Goal: Check status: Check status

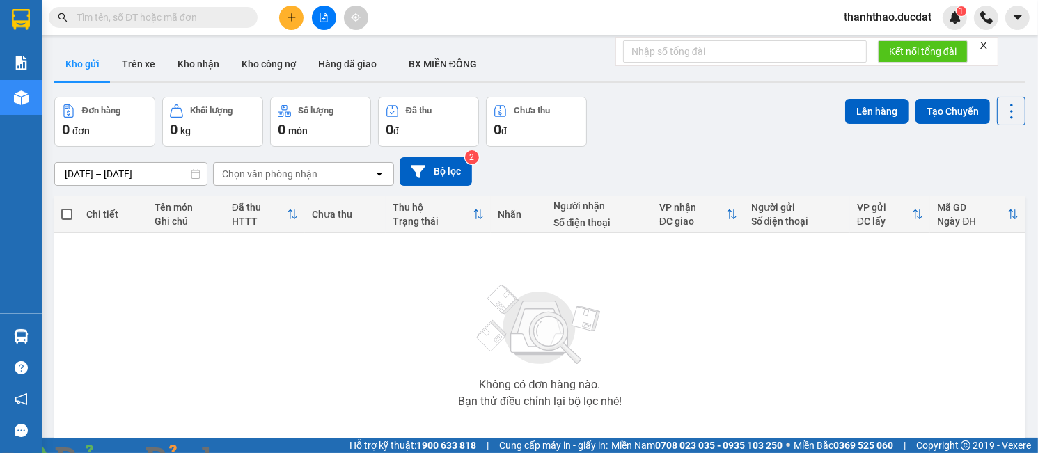
click at [256, 453] on span at bounding box center [239, 462] width 33 height 14
click at [256, 453] on img at bounding box center [252, 462] width 8 height 8
click at [164, 15] on input "text" at bounding box center [159, 17] width 164 height 15
paste input "944428469"
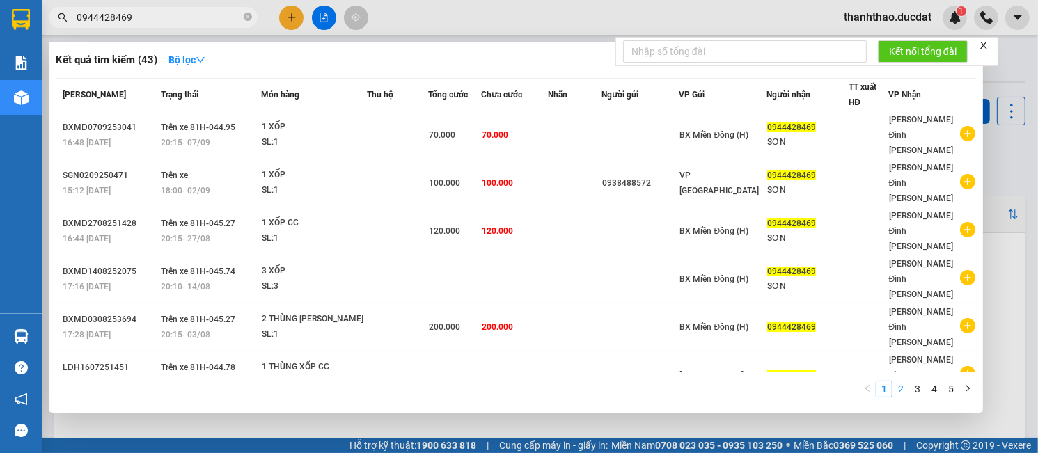
type input "0944428469"
click at [901, 387] on link "2" at bounding box center [901, 389] width 15 height 15
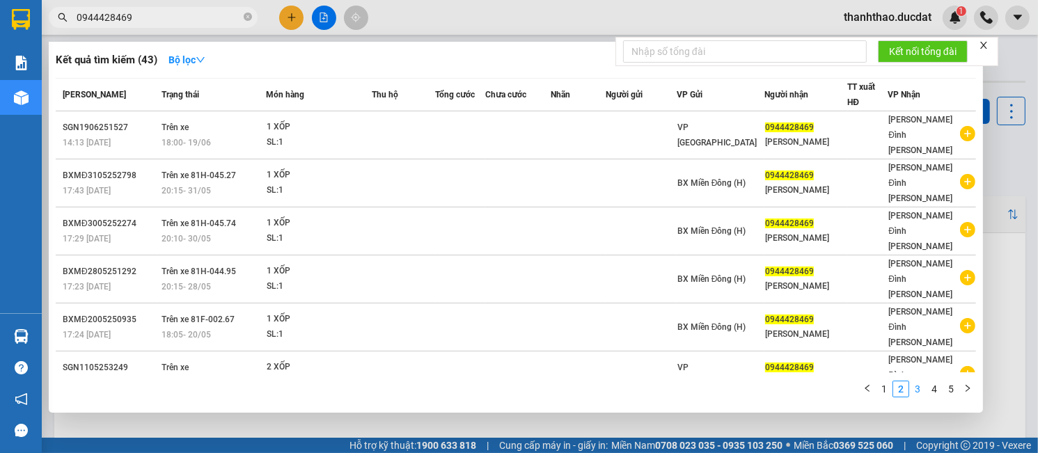
click at [919, 389] on link "3" at bounding box center [917, 389] width 15 height 15
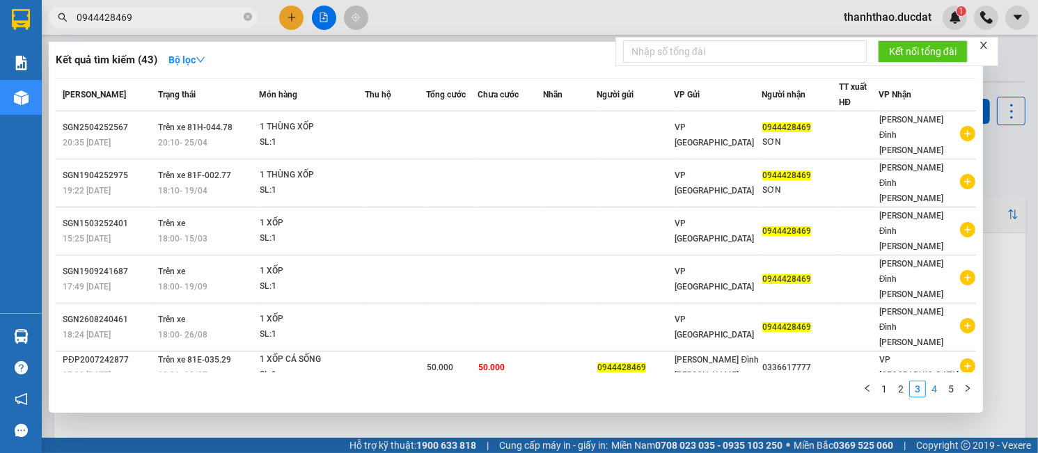
click at [931, 389] on link "4" at bounding box center [934, 389] width 15 height 15
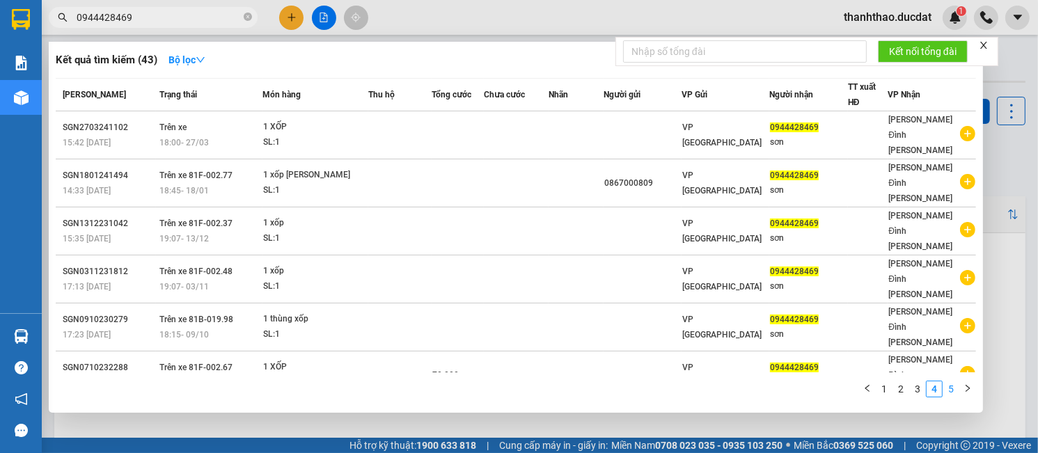
click at [956, 390] on link "5" at bounding box center [951, 389] width 15 height 15
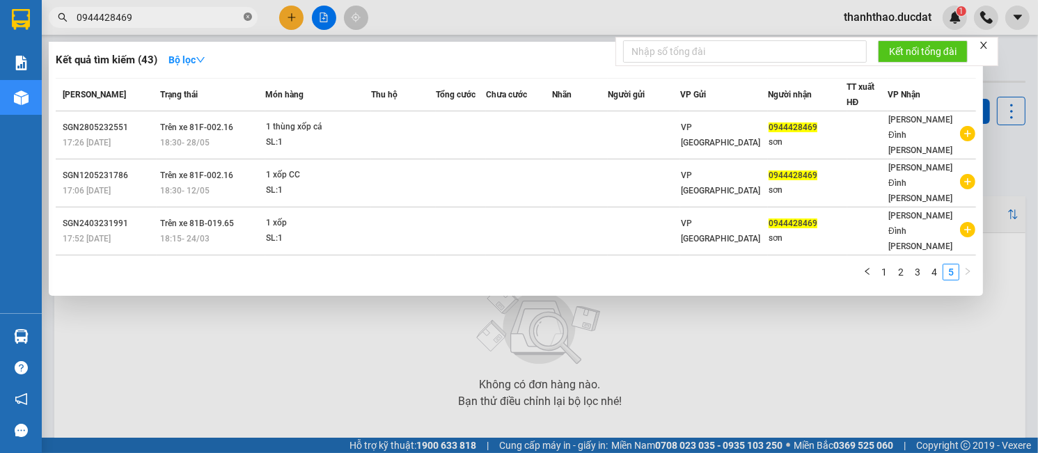
click at [250, 14] on icon "close-circle" at bounding box center [248, 17] width 8 height 8
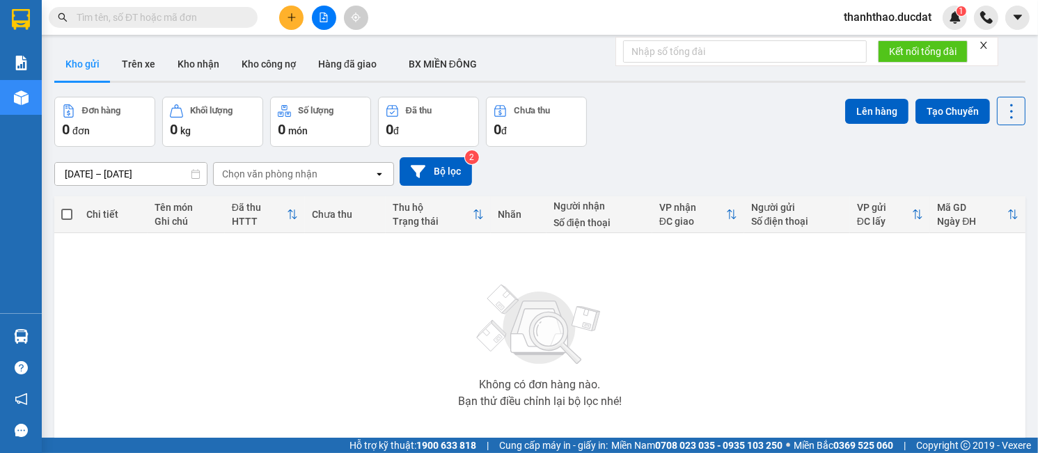
click at [194, 16] on input "text" at bounding box center [159, 17] width 164 height 15
paste input "898686468"
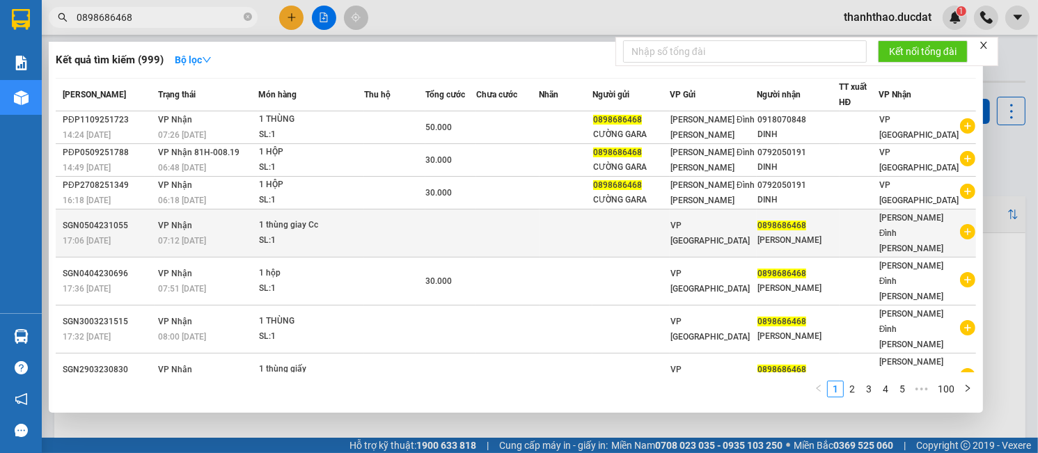
scroll to position [61, 0]
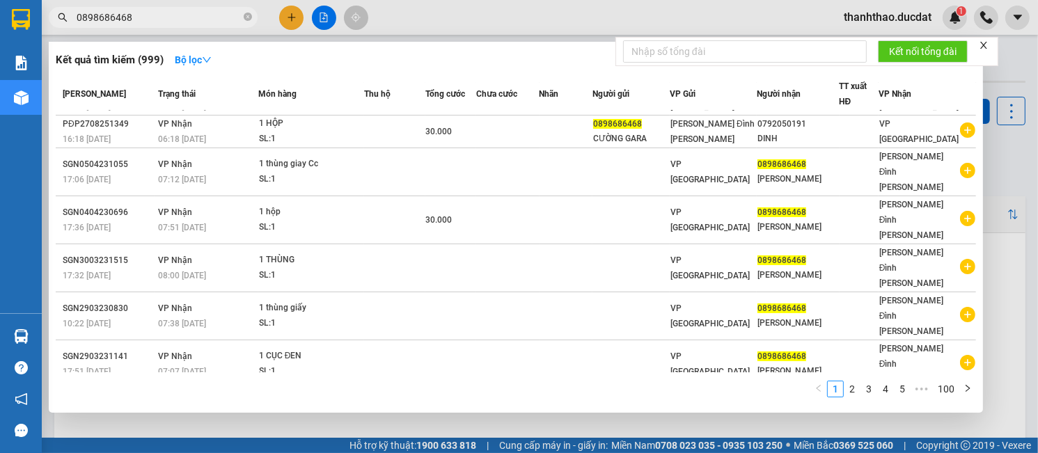
type input "0898686468"
click at [240, 14] on input "0898686468" at bounding box center [159, 17] width 164 height 15
click at [245, 18] on icon "close-circle" at bounding box center [248, 17] width 8 height 8
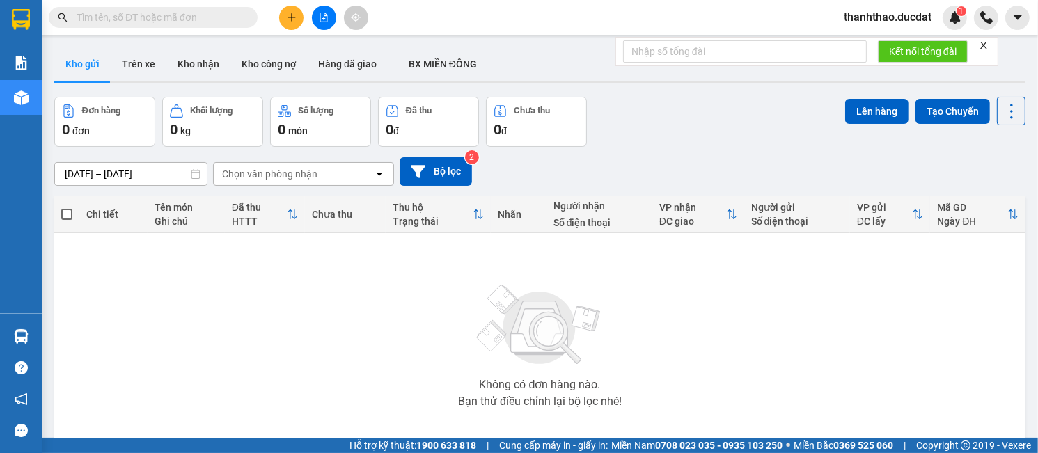
click at [201, 17] on input "text" at bounding box center [159, 17] width 164 height 15
paste input "914045577"
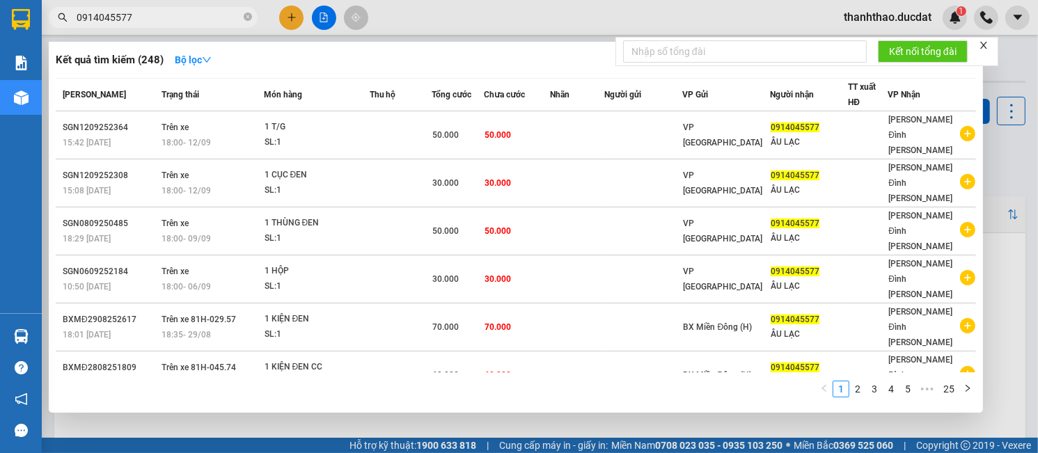
type input "0914045577"
click at [248, 19] on icon "close-circle" at bounding box center [248, 17] width 8 height 8
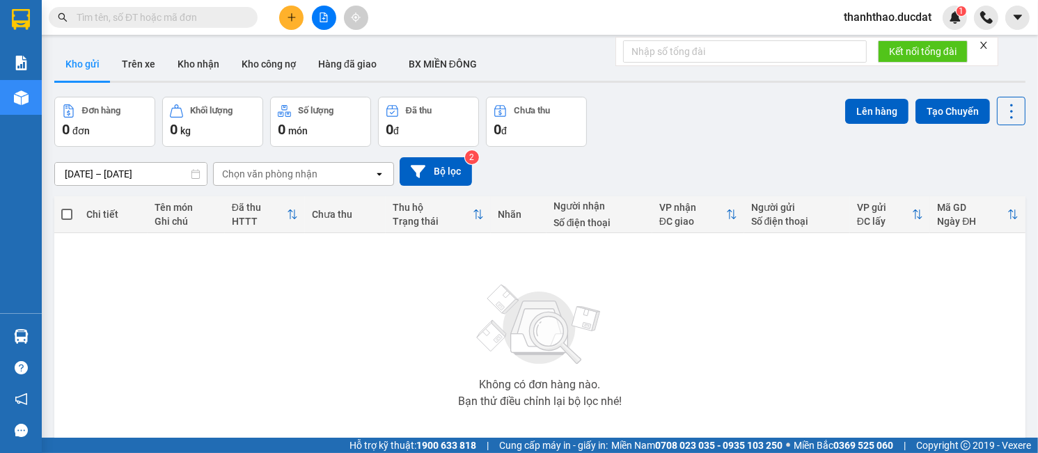
click at [222, 17] on input "text" at bounding box center [159, 17] width 164 height 15
paste input "338876778"
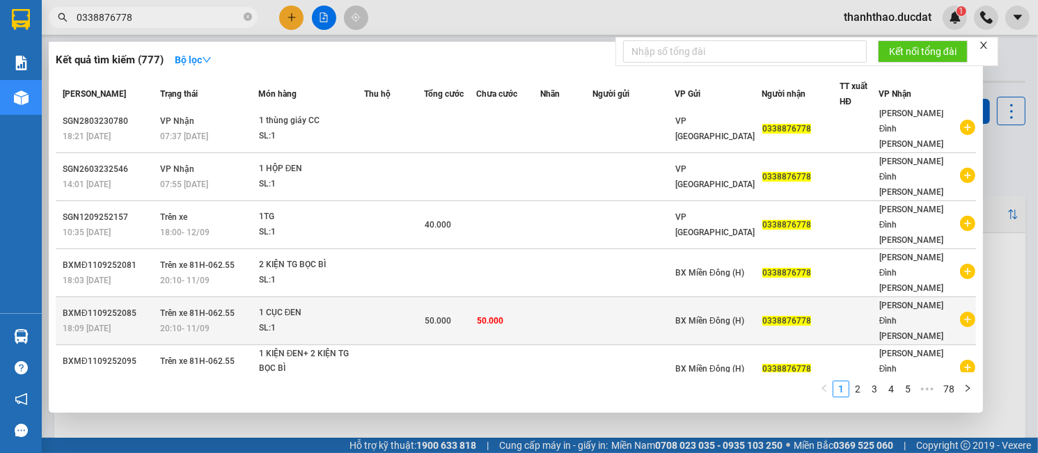
scroll to position [76, 0]
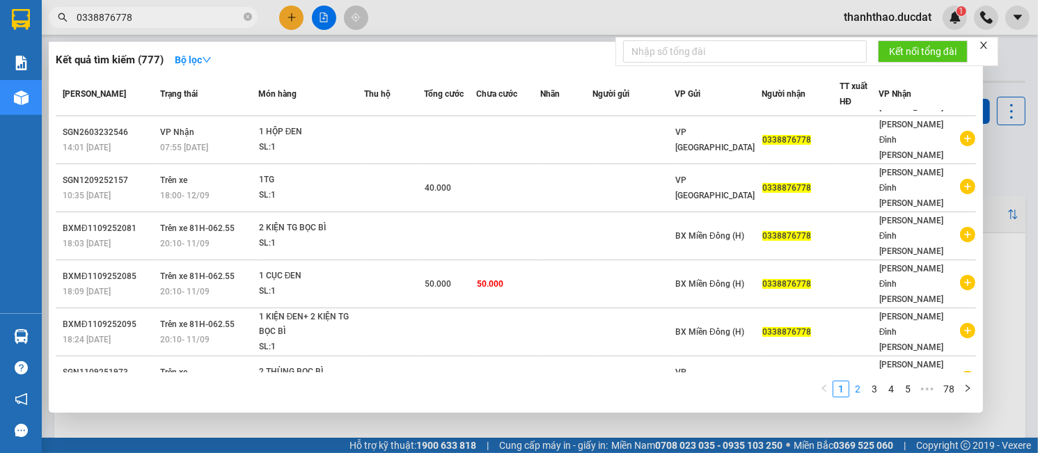
type input "0338876778"
click at [862, 391] on link "2" at bounding box center [857, 389] width 15 height 15
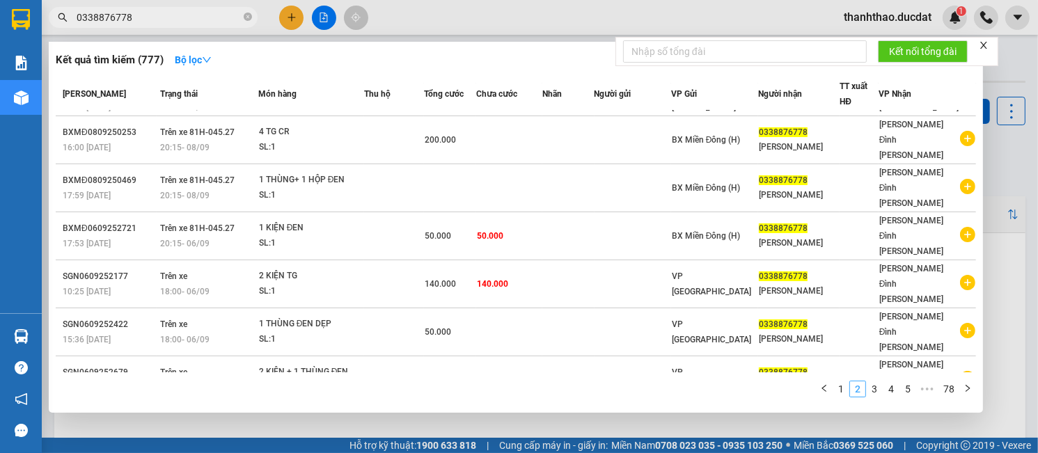
scroll to position [0, 0]
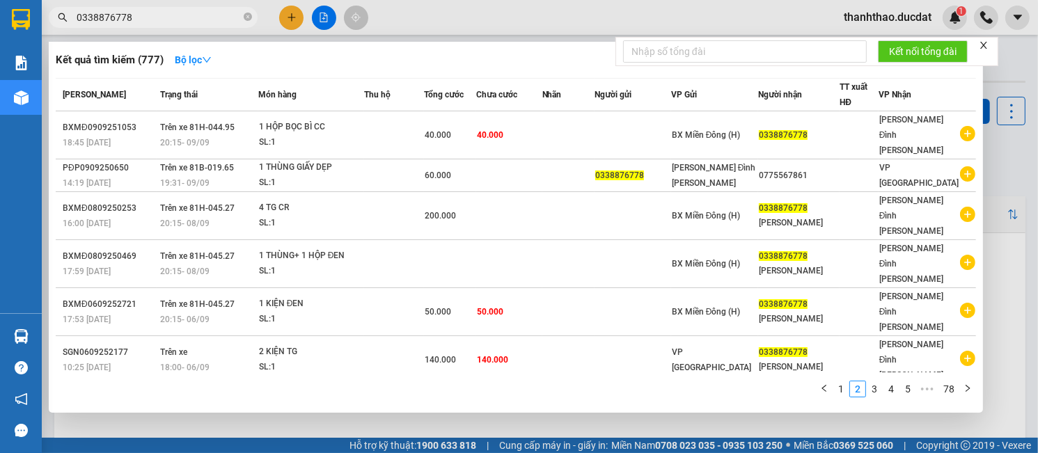
click at [249, 18] on icon "close-circle" at bounding box center [248, 17] width 8 height 8
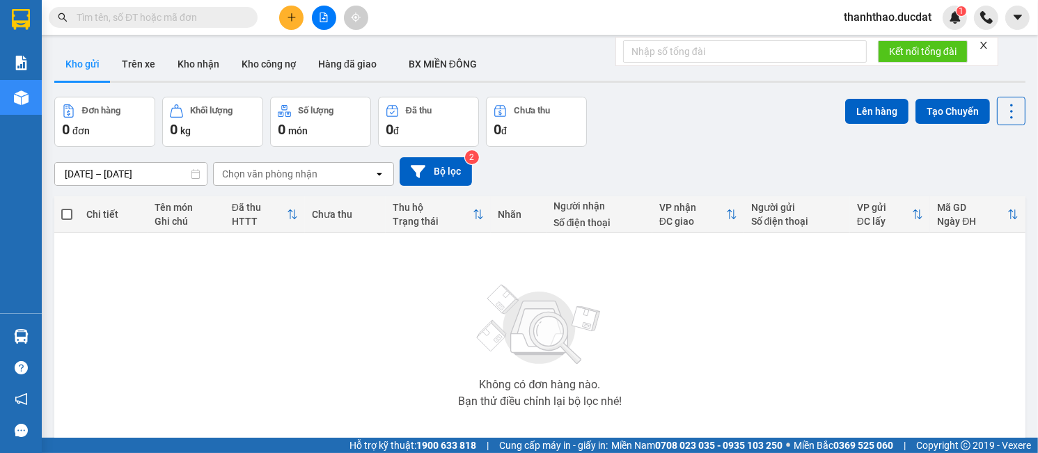
click at [173, 13] on input "text" at bounding box center [159, 17] width 164 height 15
paste input "935017679"
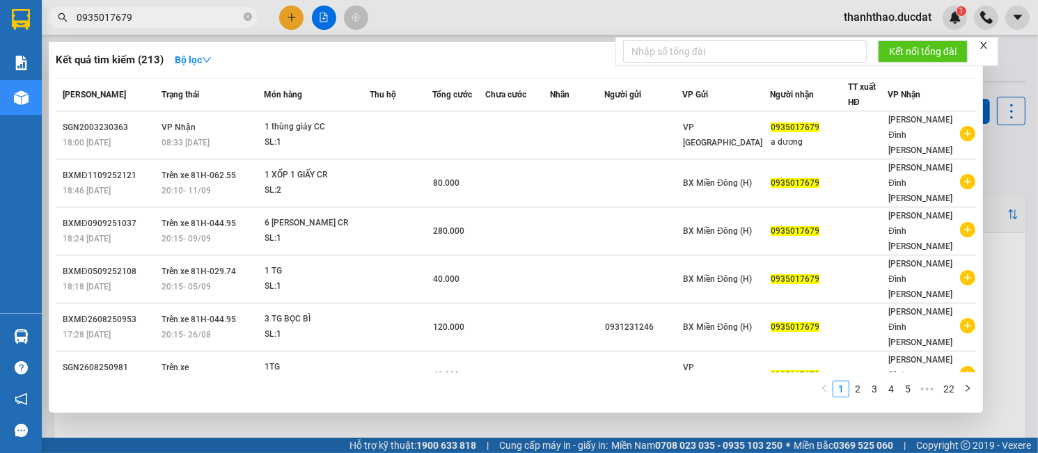
type input "0935017679"
drag, startPoint x: 248, startPoint y: 15, endPoint x: 174, endPoint y: 19, distance: 73.9
click at [247, 15] on icon "close-circle" at bounding box center [248, 17] width 8 height 8
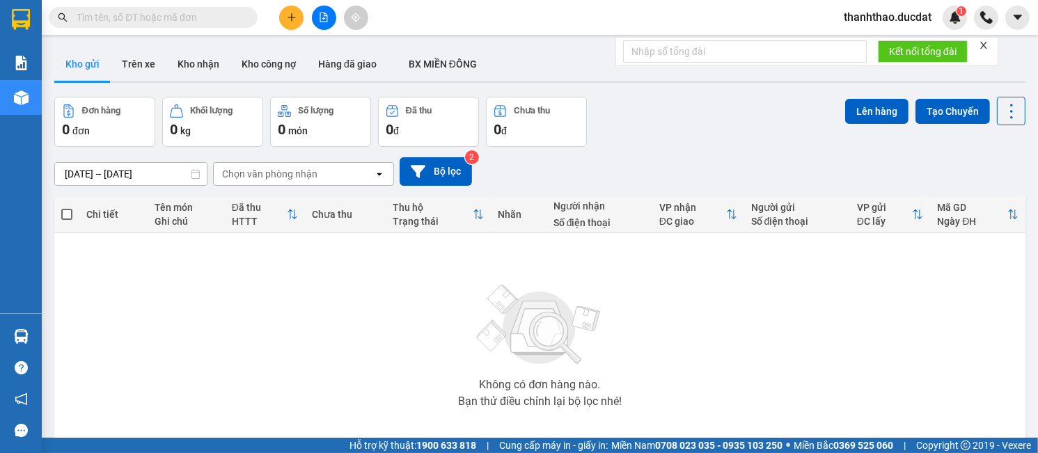
click at [168, 15] on input "text" at bounding box center [159, 17] width 164 height 15
paste input "971762675"
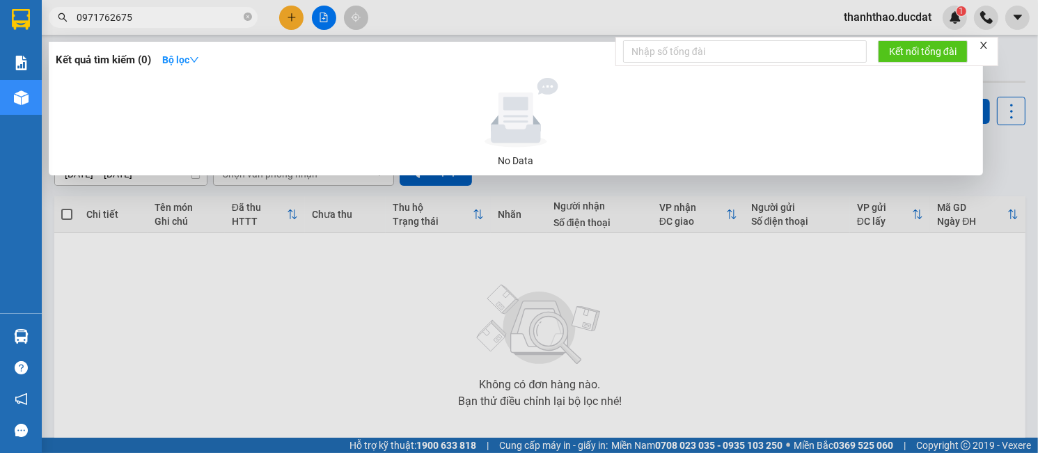
type input "0971762675"
click at [248, 17] on icon "close-circle" at bounding box center [248, 17] width 8 height 8
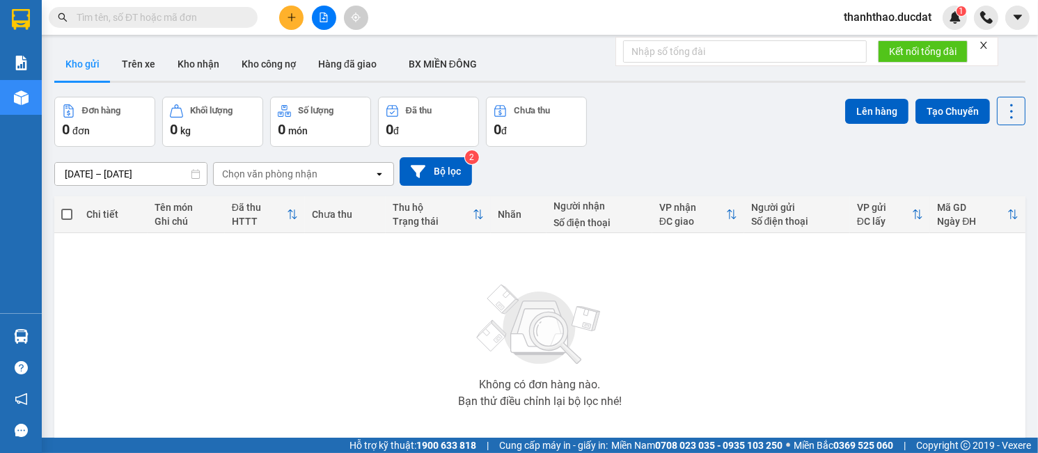
click at [220, 17] on input "text" at bounding box center [159, 17] width 164 height 15
paste input "782786879"
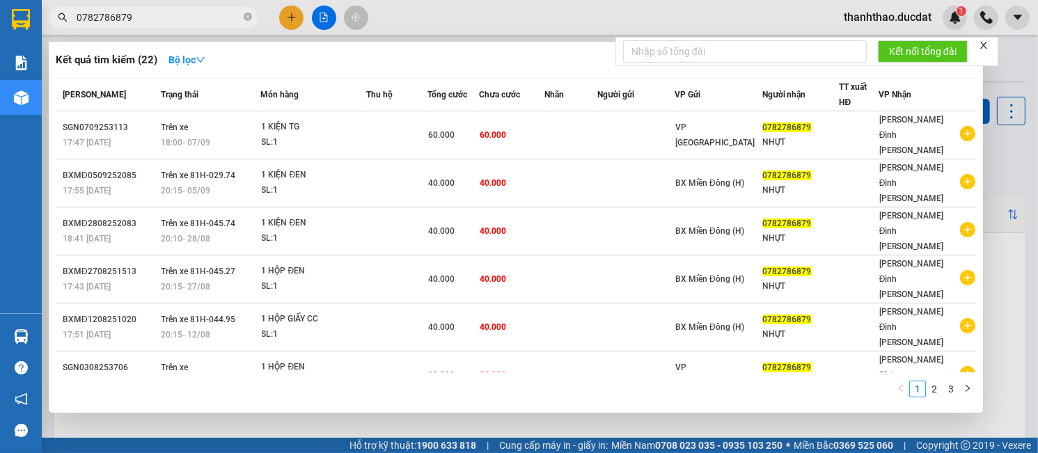
type input "0782786879"
click at [247, 17] on icon "close-circle" at bounding box center [248, 17] width 8 height 8
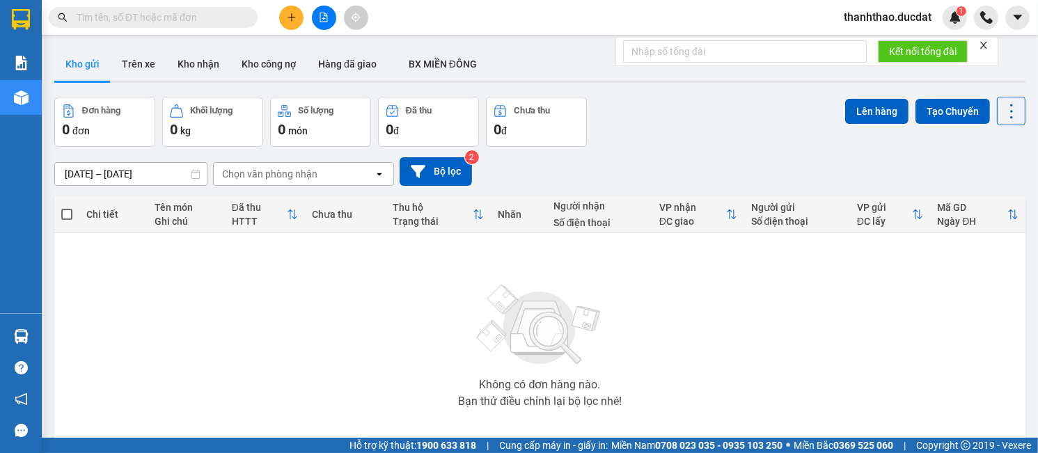
click at [189, 20] on input "text" at bounding box center [159, 17] width 164 height 15
paste input "947912347"
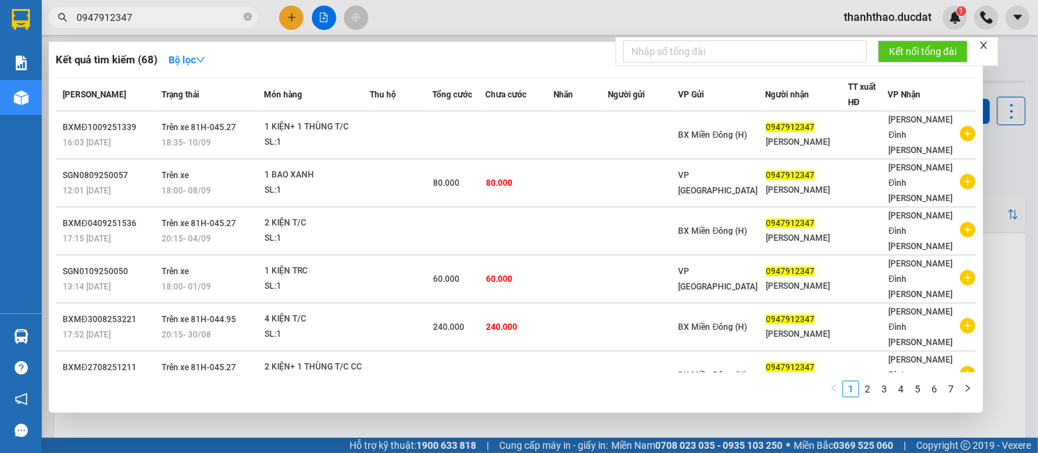
type input "0947912347"
click at [248, 20] on icon "close-circle" at bounding box center [248, 17] width 8 height 8
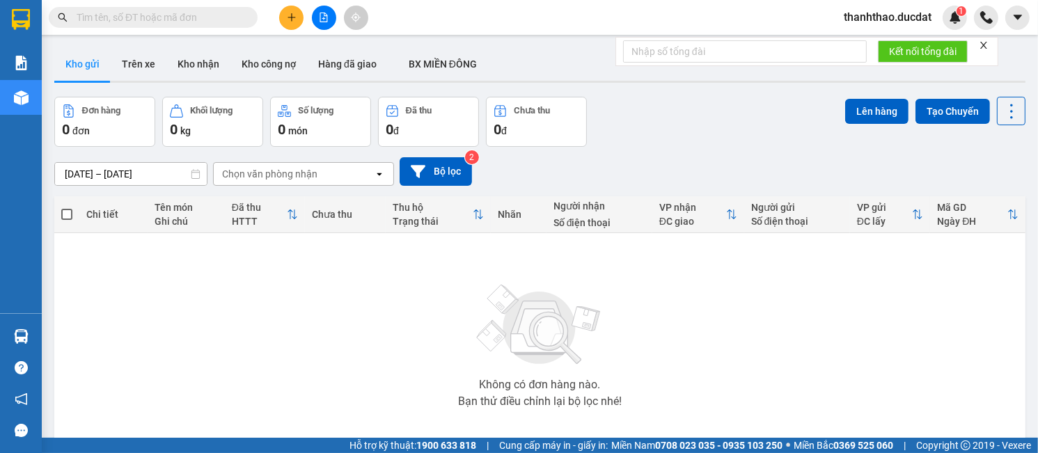
click at [193, 17] on input "text" at bounding box center [159, 17] width 164 height 15
paste input "369876599"
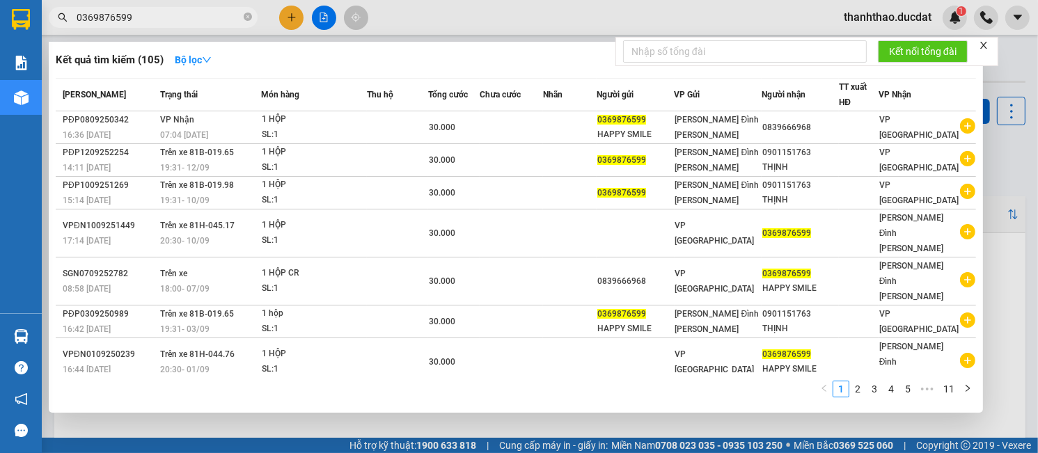
type input "0369876599"
drag, startPoint x: 248, startPoint y: 17, endPoint x: 215, endPoint y: 16, distance: 32.7
click at [247, 16] on icon "close-circle" at bounding box center [248, 17] width 8 height 8
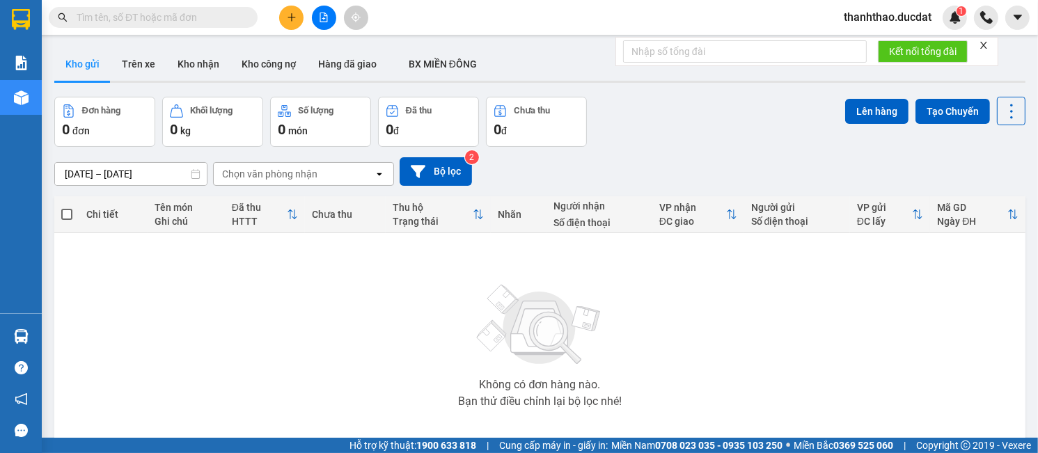
click at [159, 13] on input "text" at bounding box center [159, 17] width 164 height 15
paste input "914780358"
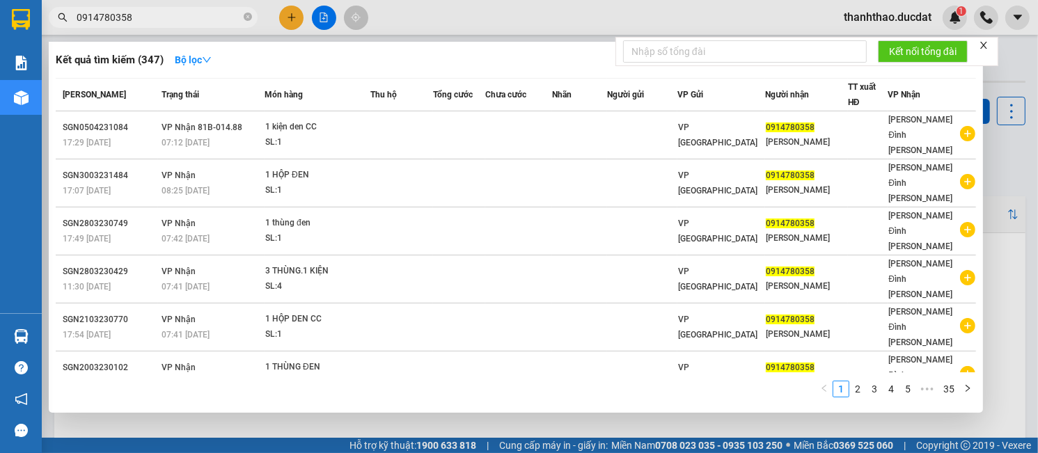
type input "0914780358"
click at [250, 17] on icon "close-circle" at bounding box center [248, 17] width 8 height 8
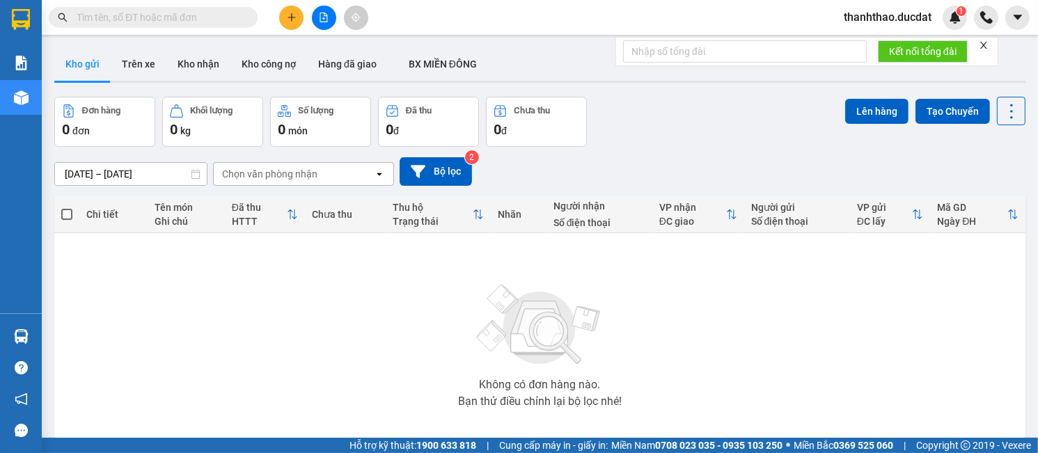
click at [217, 17] on input "text" at bounding box center [159, 17] width 164 height 15
paste input "973663997"
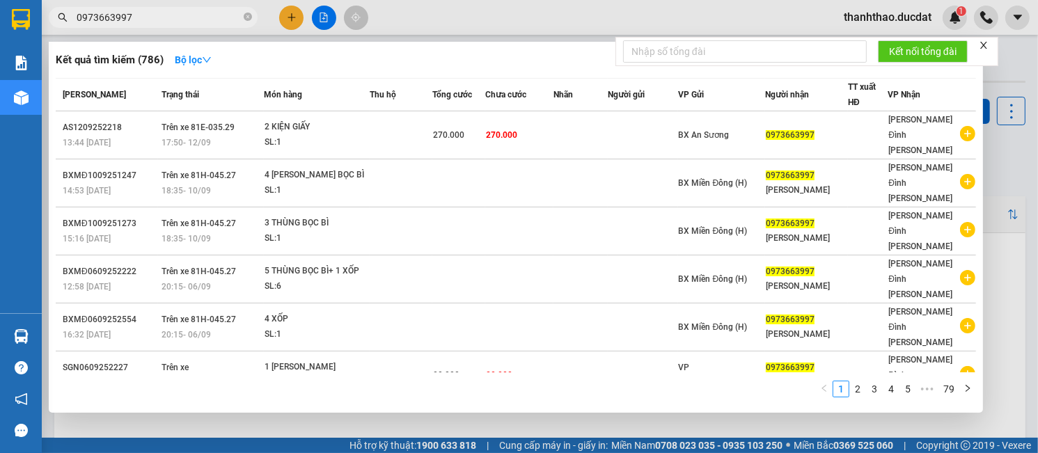
type input "0973663997"
click at [246, 16] on icon "close-circle" at bounding box center [248, 17] width 8 height 8
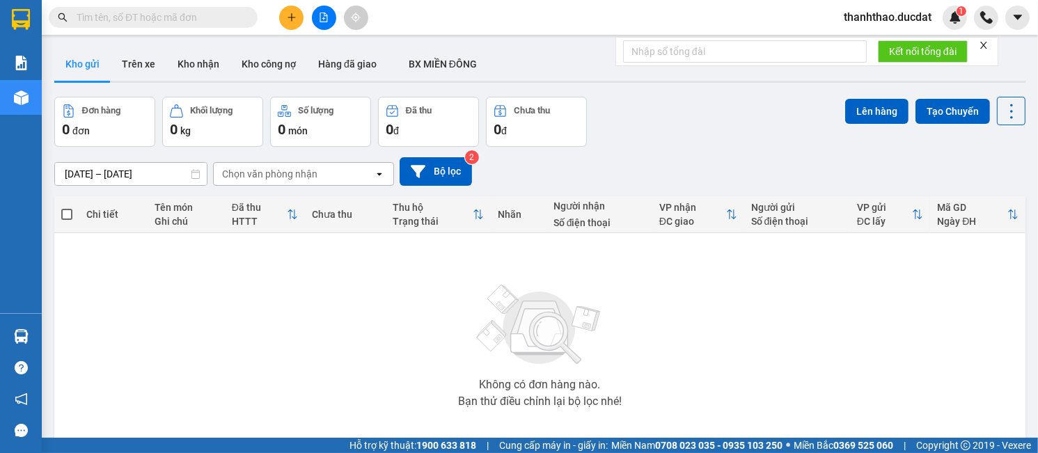
click at [178, 17] on input "text" at bounding box center [159, 17] width 164 height 15
paste input "947001151"
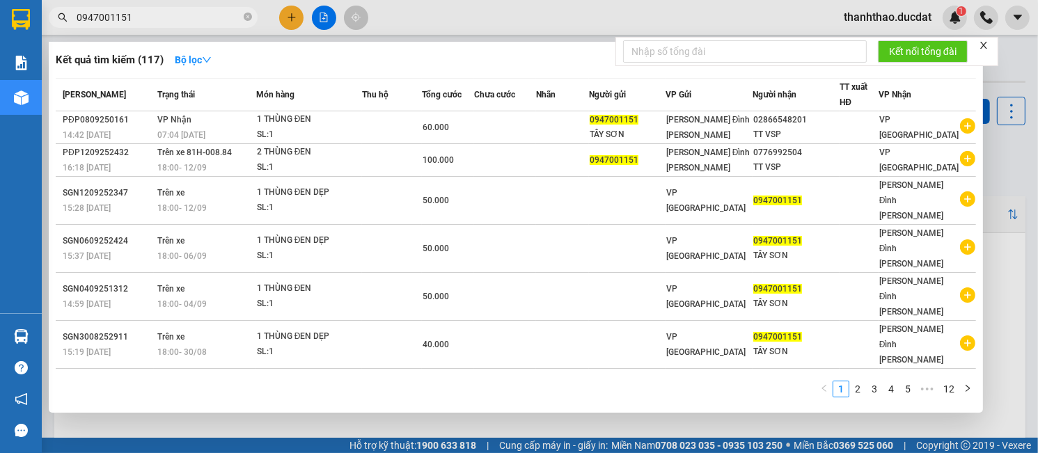
type input "0947001151"
click at [244, 13] on icon "close-circle" at bounding box center [248, 17] width 8 height 8
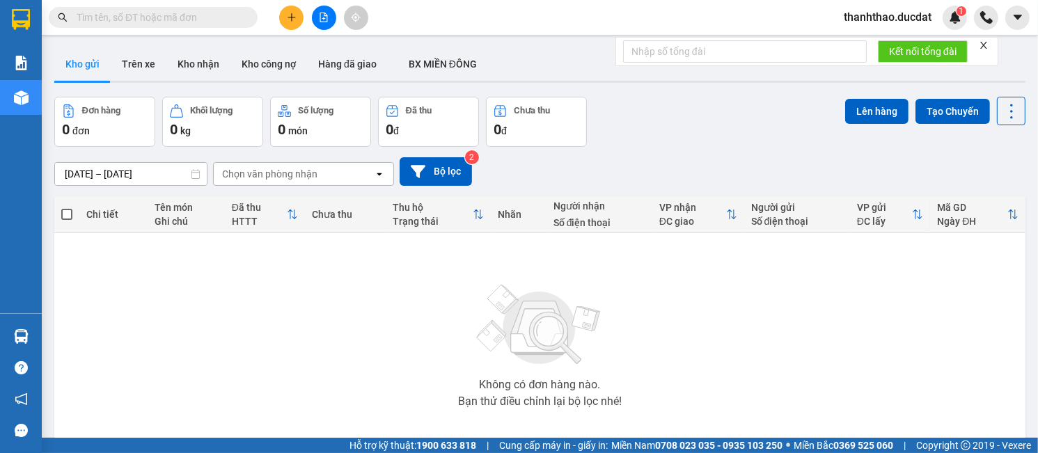
click at [199, 17] on input "text" at bounding box center [159, 17] width 164 height 15
paste input "964925253"
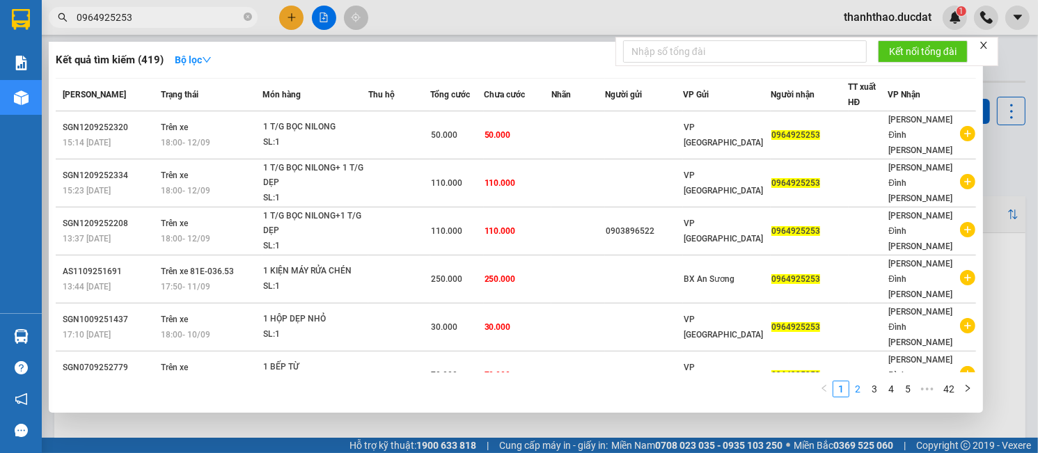
type input "0964925253"
click at [859, 389] on link "2" at bounding box center [857, 389] width 15 height 15
click at [873, 390] on link "3" at bounding box center [874, 389] width 15 height 15
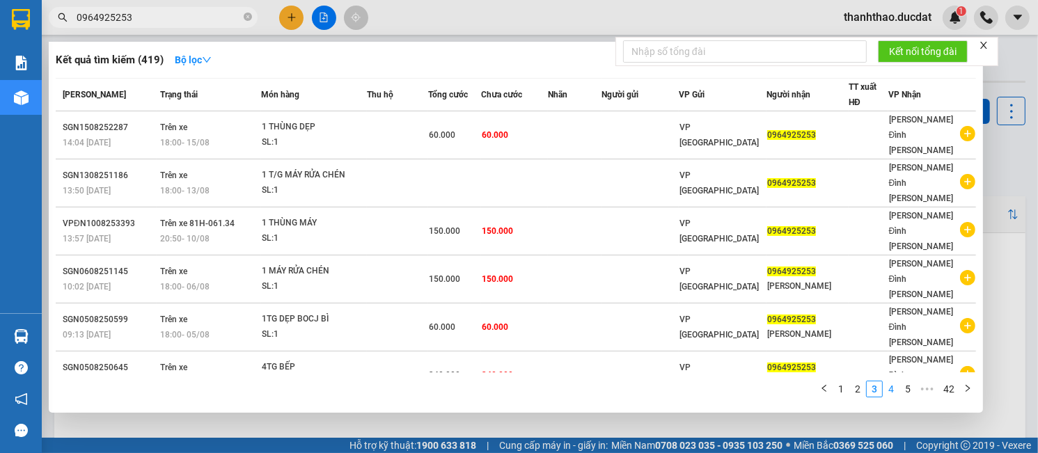
click at [892, 392] on link "4" at bounding box center [891, 389] width 15 height 15
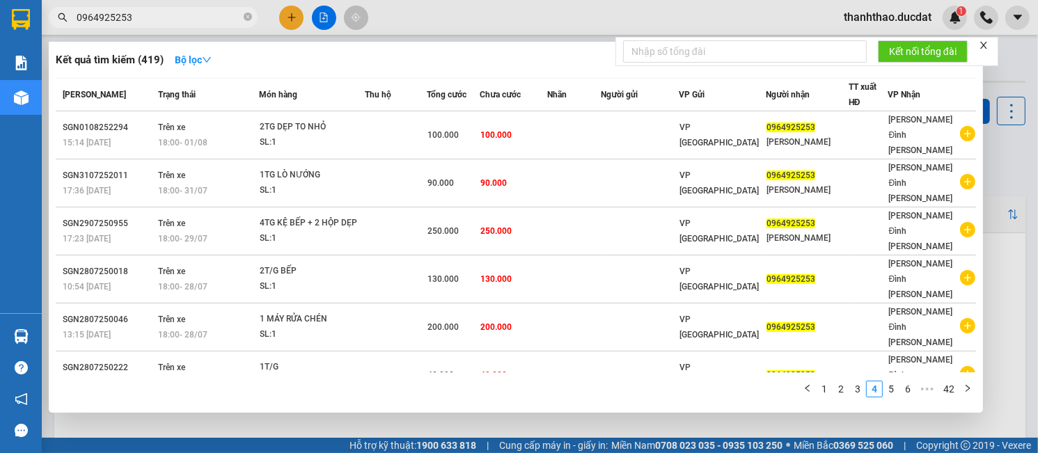
click at [247, 18] on icon "close-circle" at bounding box center [248, 17] width 8 height 8
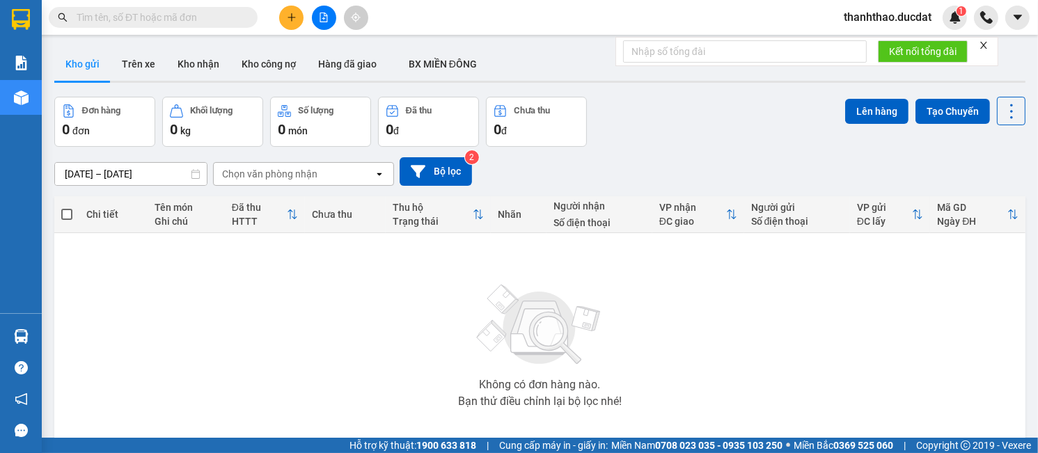
click at [194, 18] on input "text" at bounding box center [159, 17] width 164 height 15
paste input "987767369"
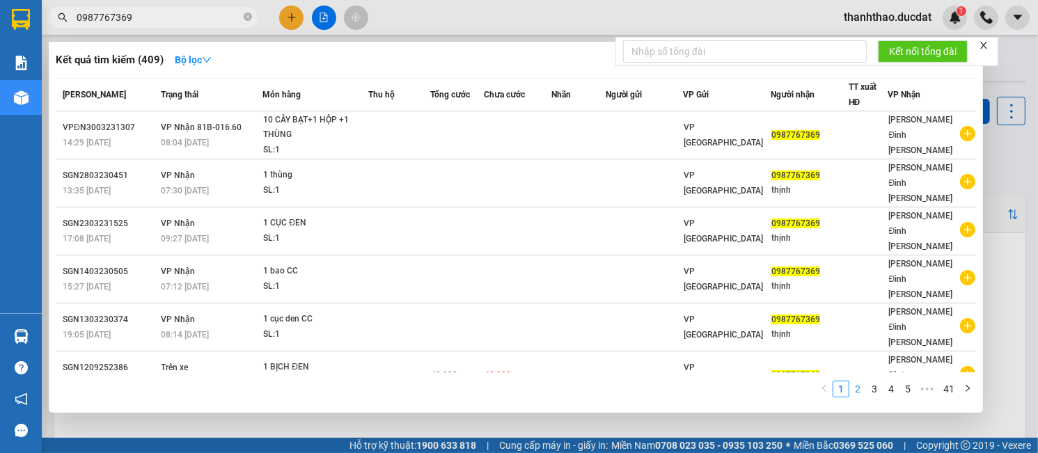
type input "0987767369"
click at [858, 389] on link "2" at bounding box center [857, 389] width 15 height 15
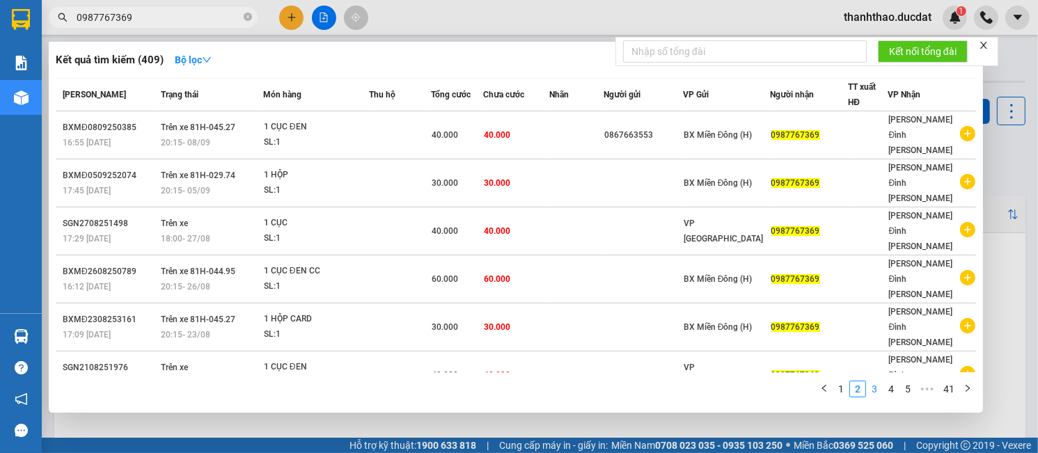
click at [876, 391] on link "3" at bounding box center [874, 389] width 15 height 15
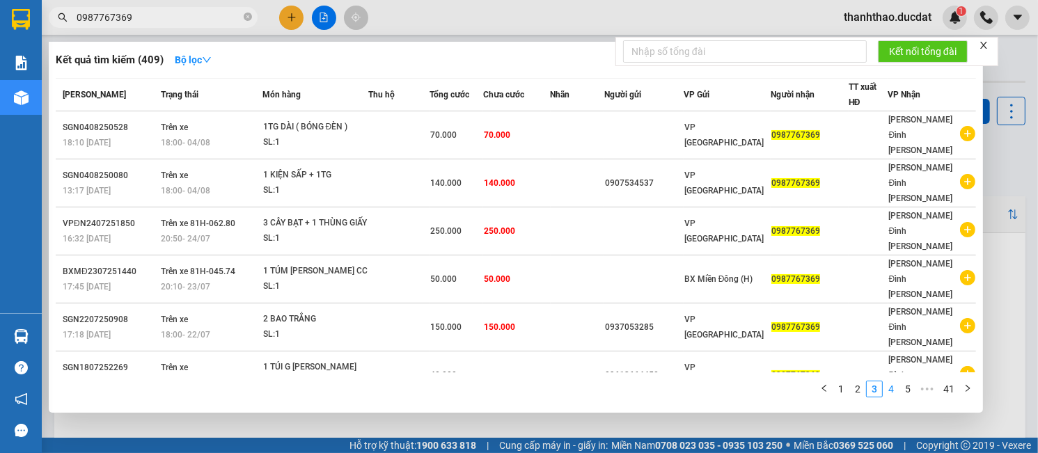
click at [892, 391] on link "4" at bounding box center [891, 389] width 15 height 15
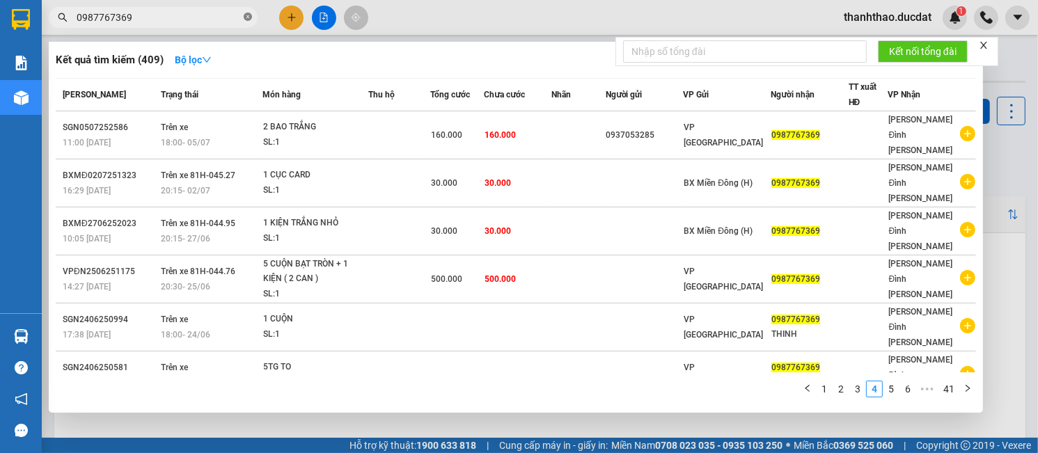
click at [247, 16] on icon "close-circle" at bounding box center [248, 17] width 8 height 8
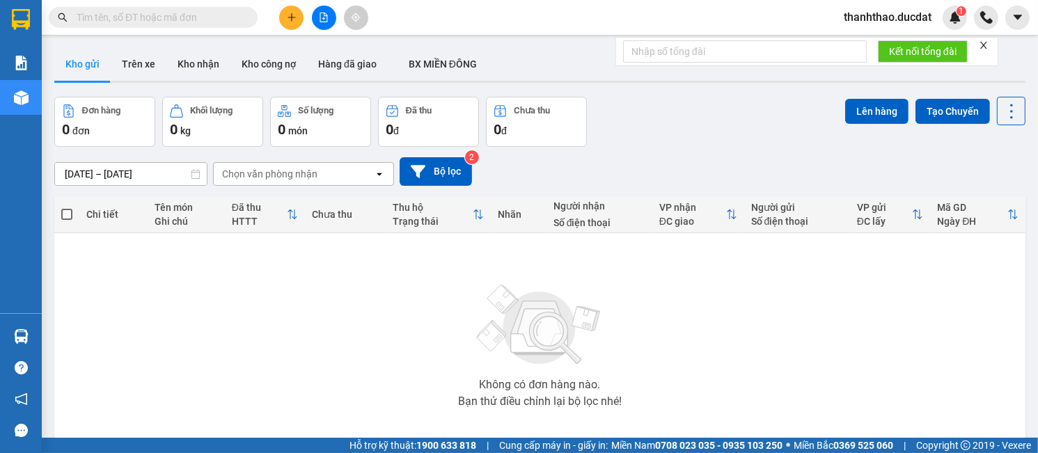
click at [188, 16] on input "text" at bounding box center [159, 17] width 164 height 15
paste input "976596165"
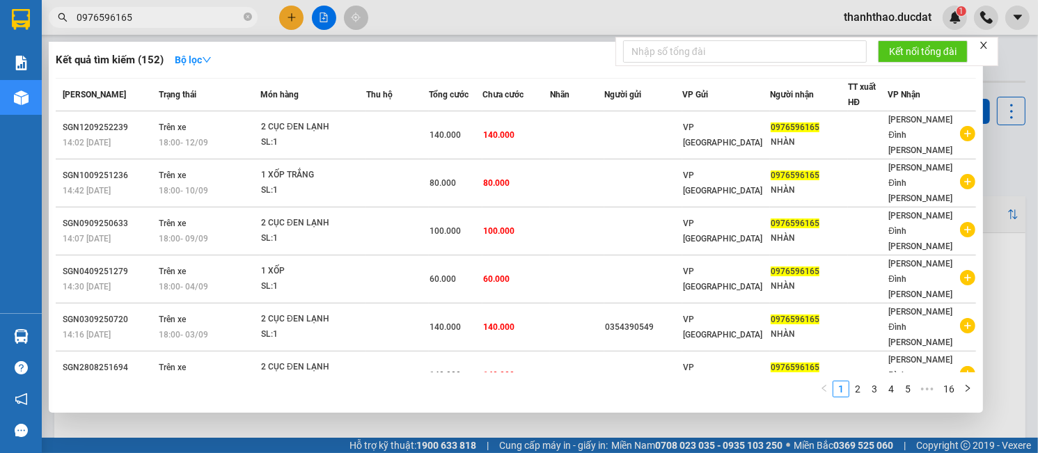
type input "0976596165"
click at [250, 16] on icon "close-circle" at bounding box center [248, 17] width 8 height 8
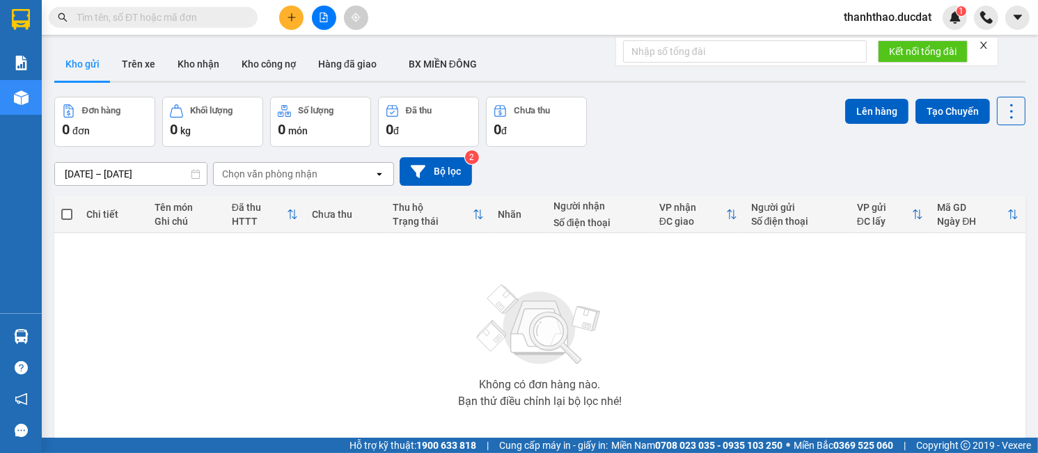
click at [195, 17] on input "text" at bounding box center [159, 17] width 164 height 15
paste input "984332577"
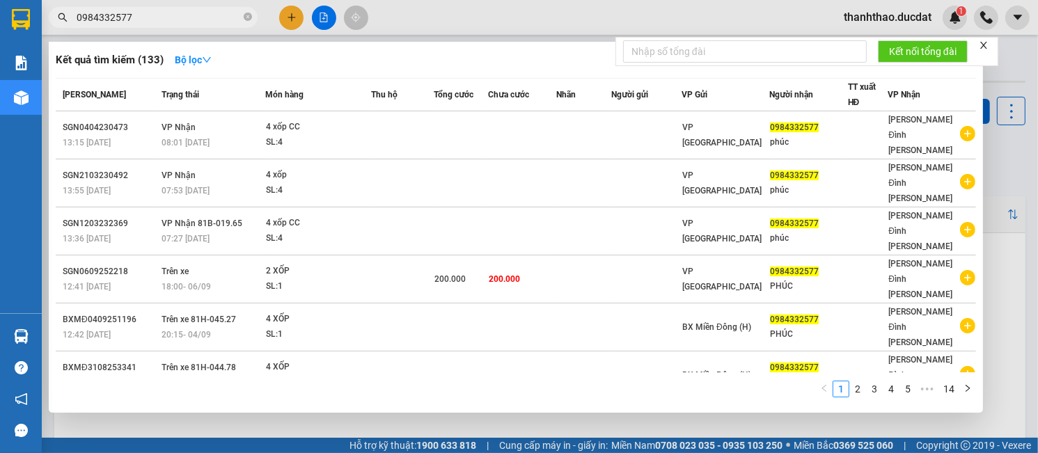
type input "0984332577"
drag, startPoint x: 247, startPoint y: 17, endPoint x: 206, endPoint y: 24, distance: 41.7
click at [247, 17] on icon "close-circle" at bounding box center [248, 17] width 8 height 8
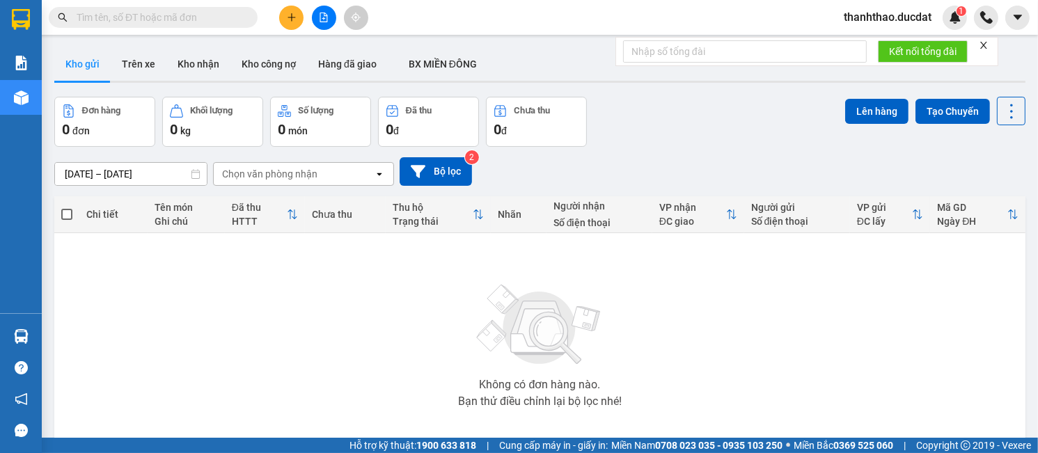
click at [198, 22] on input "text" at bounding box center [159, 17] width 164 height 15
paste input "373757734"
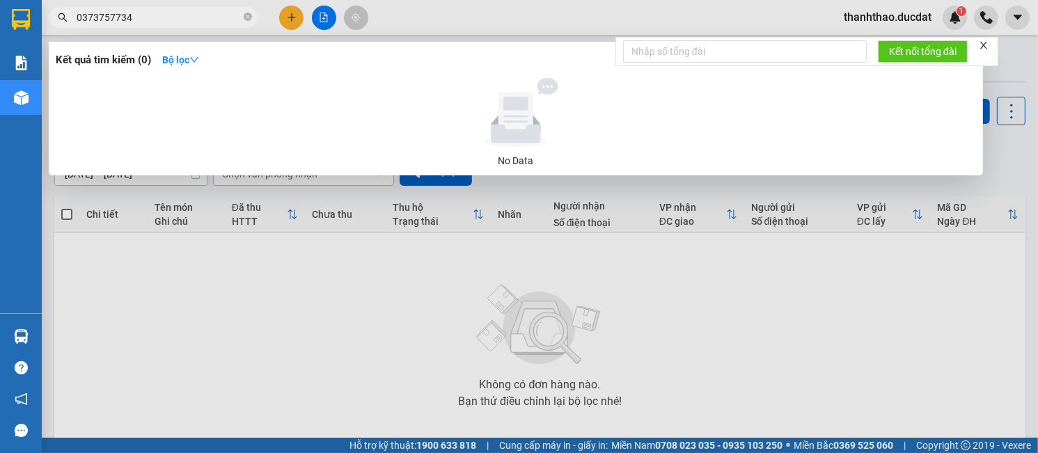
type input "0373757734"
